Goal: Download file/media

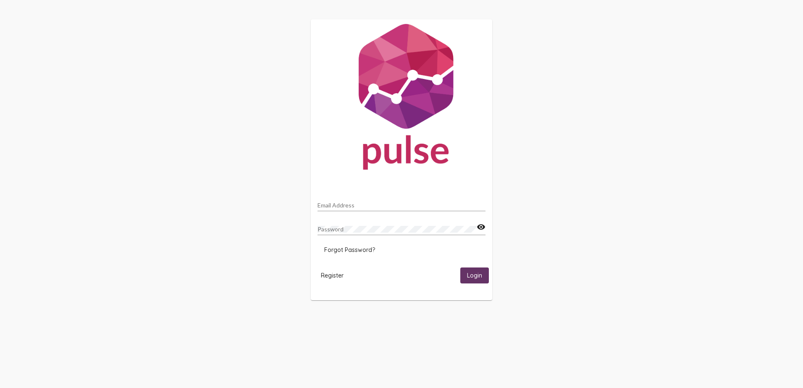
click at [371, 205] on input "Email Address" at bounding box center [401, 205] width 168 height 7
click at [383, 206] on input "Email Address" at bounding box center [401, 205] width 168 height 7
type input "[EMAIL_ADDRESS][DOMAIN_NAME]"
click at [460, 268] on button "Login" at bounding box center [474, 276] width 29 height 16
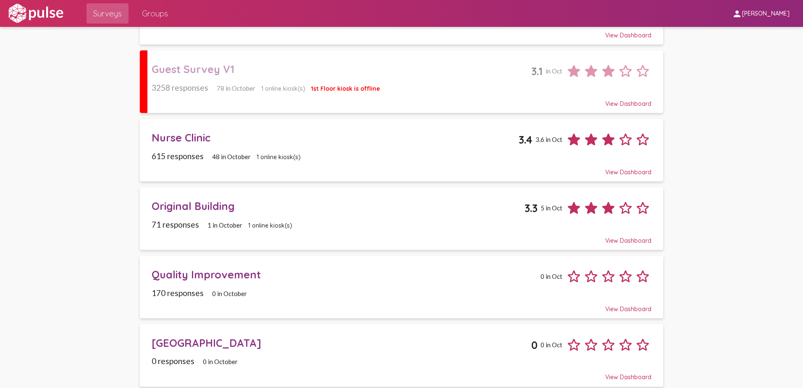
scroll to position [252, 0]
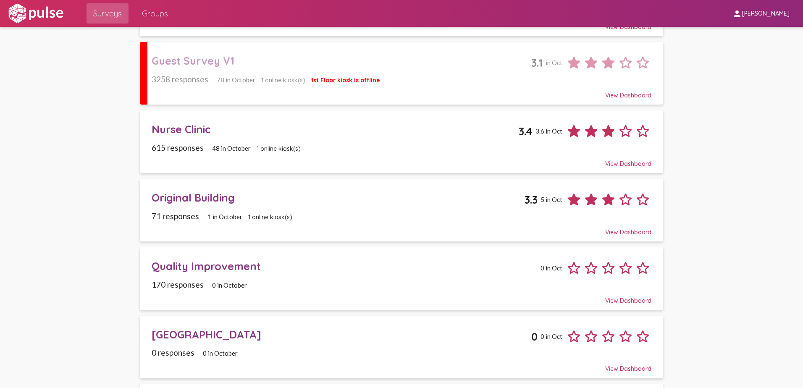
click at [216, 200] on div "Original Building" at bounding box center [338, 197] width 373 height 13
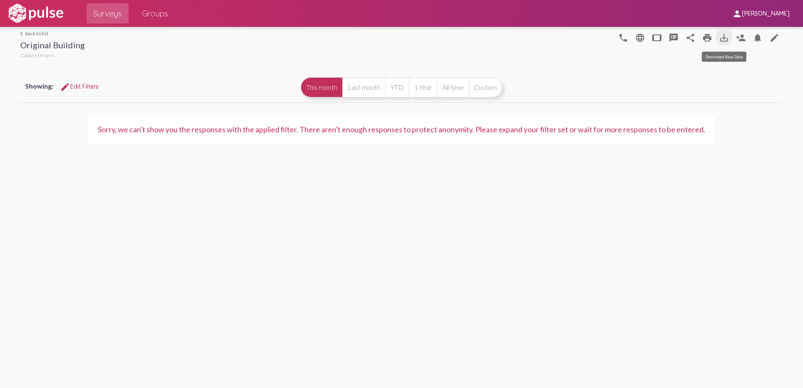
click at [724, 36] on mat-icon "save_alt" at bounding box center [724, 38] width 10 height 10
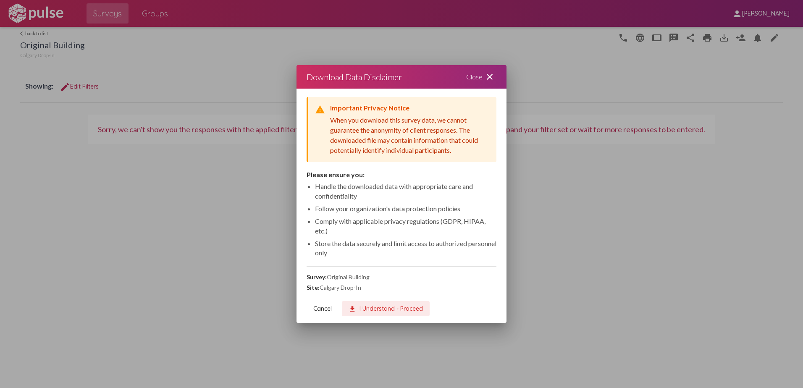
click at [390, 308] on span "download I Understand - Proceed" at bounding box center [386, 309] width 74 height 8
